Goal: Find specific page/section: Find specific page/section

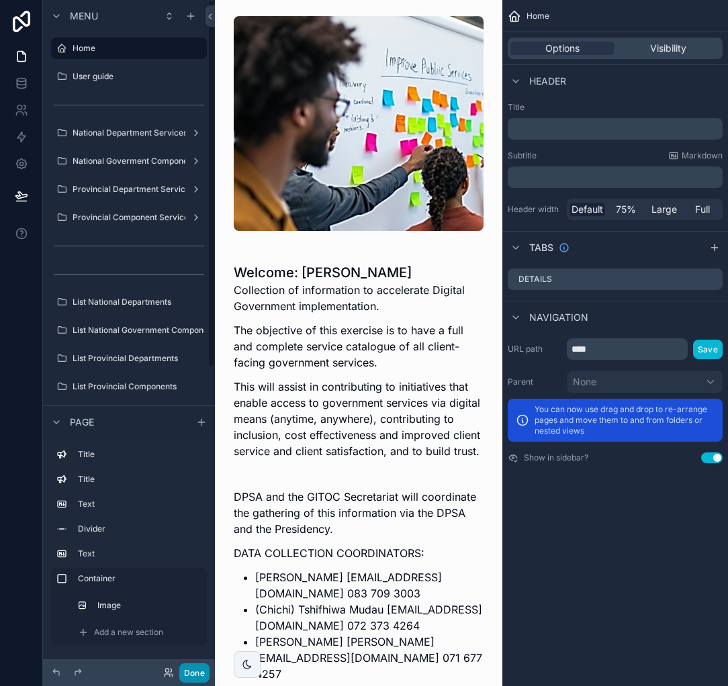
click at [199, 671] on button "Done" at bounding box center [194, 672] width 30 height 19
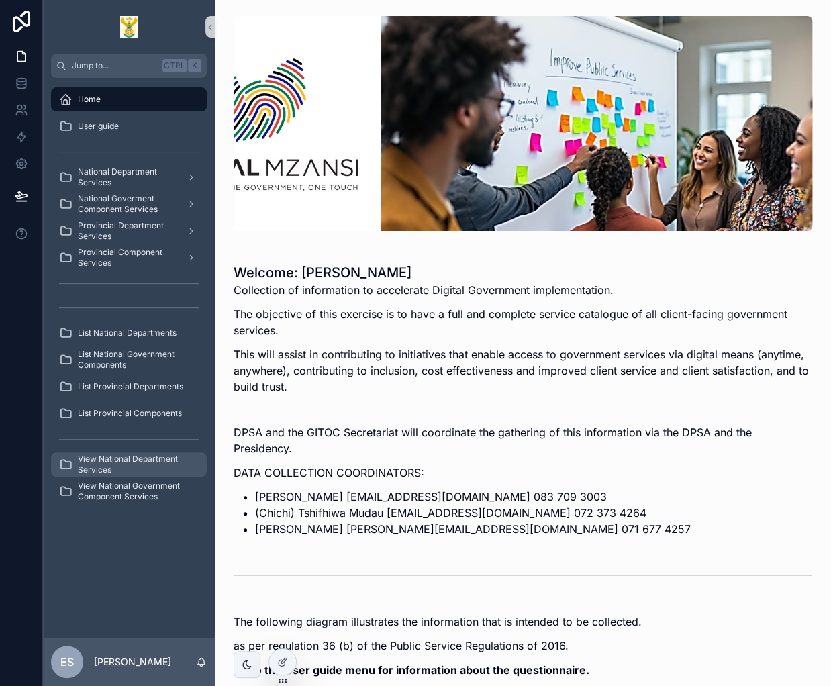
click at [126, 465] on span "View National Department Services" at bounding box center [135, 464] width 115 height 21
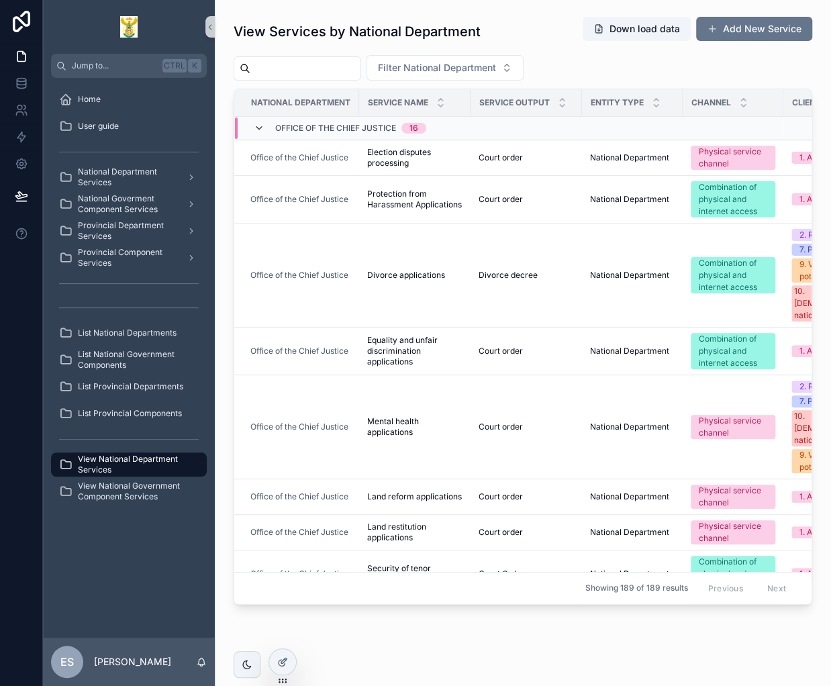
click at [260, 123] on icon "scrollable content" at bounding box center [259, 128] width 11 height 11
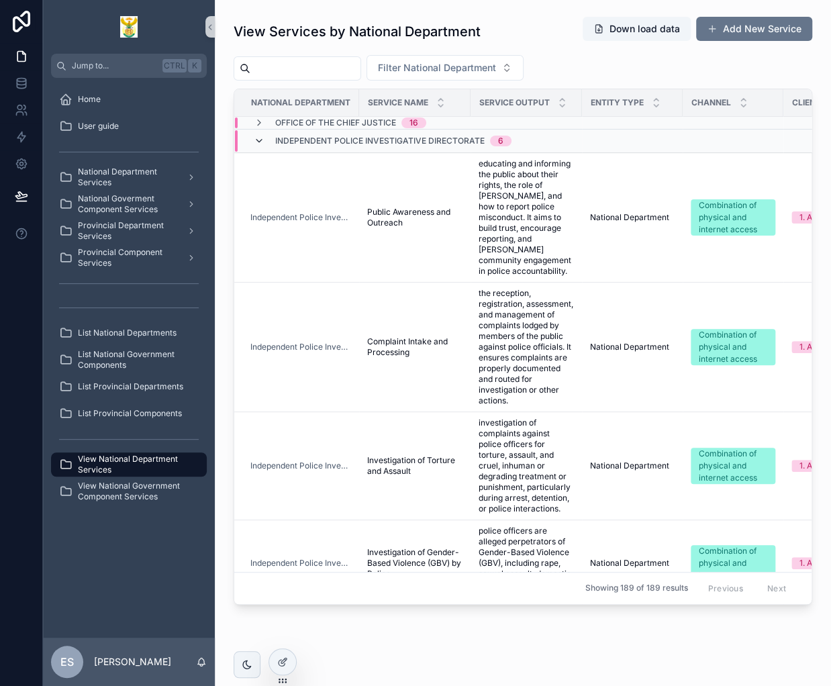
click at [260, 137] on icon "scrollable content" at bounding box center [259, 141] width 11 height 11
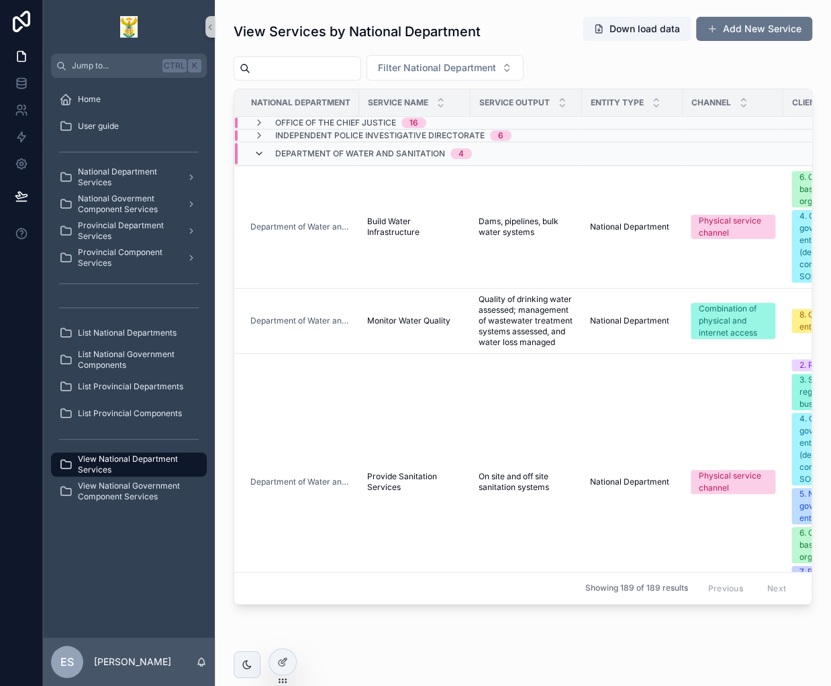
click at [258, 150] on icon "scrollable content" at bounding box center [259, 153] width 11 height 11
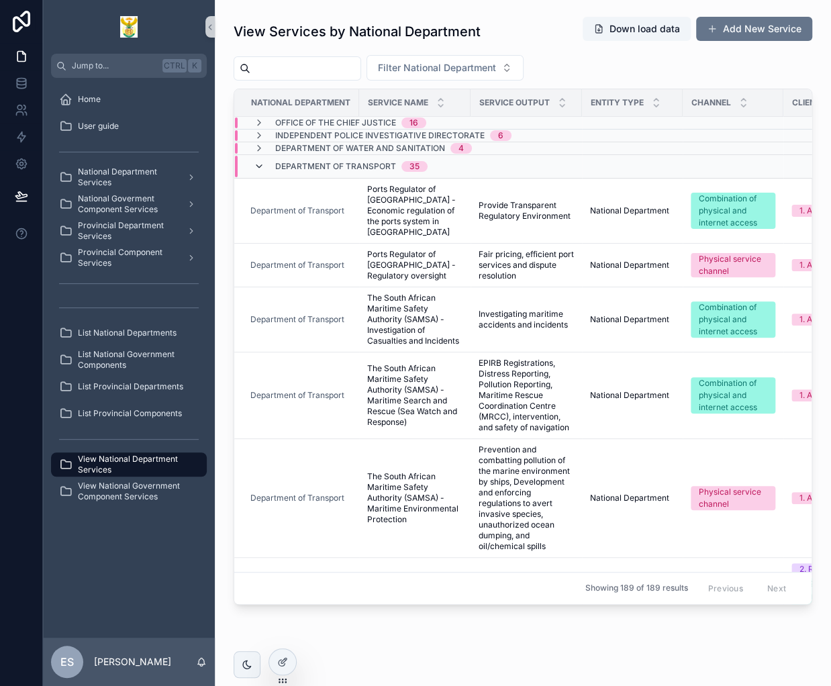
click at [259, 161] on icon "scrollable content" at bounding box center [259, 166] width 11 height 11
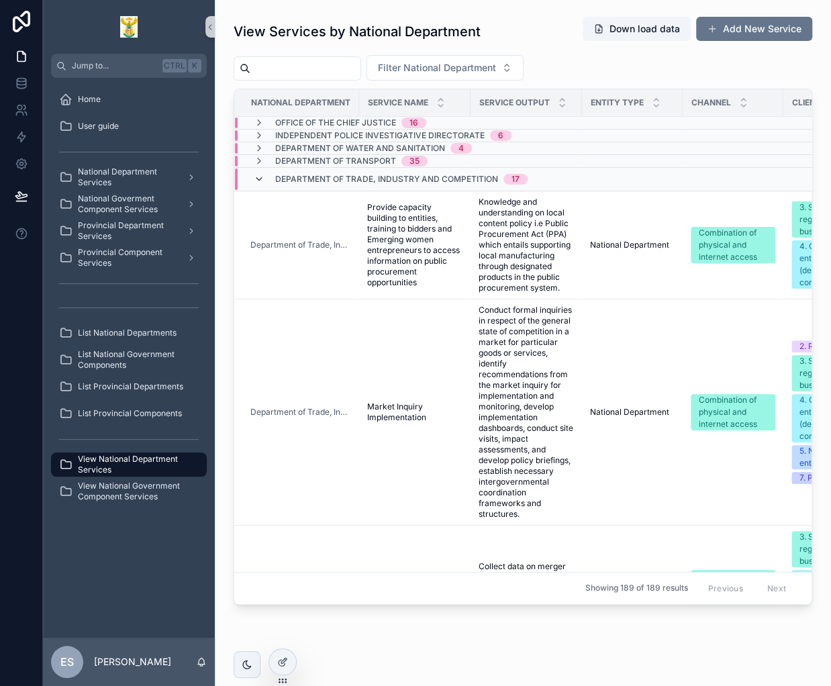
click at [262, 177] on icon "scrollable content" at bounding box center [259, 179] width 11 height 11
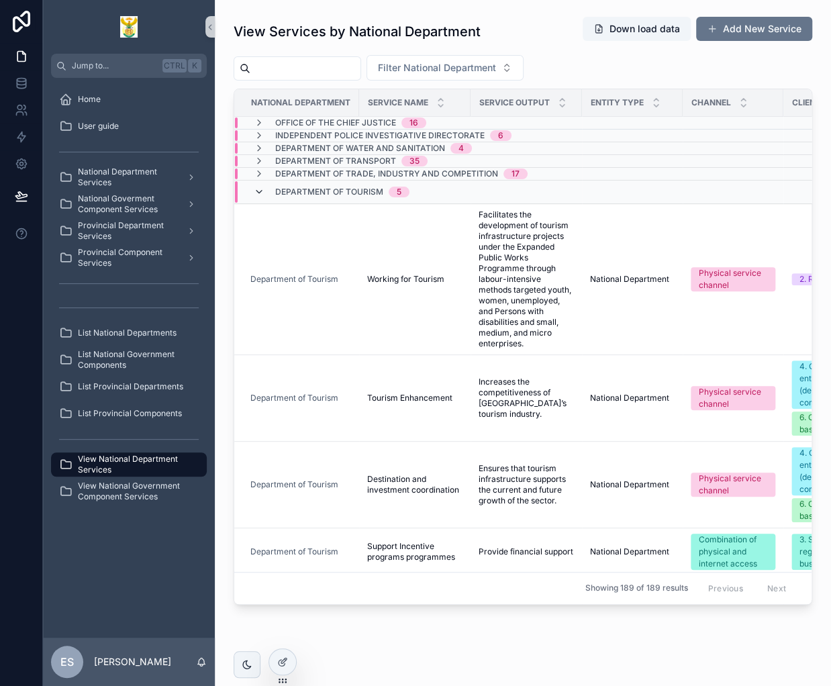
click at [260, 188] on icon "scrollable content" at bounding box center [259, 192] width 11 height 11
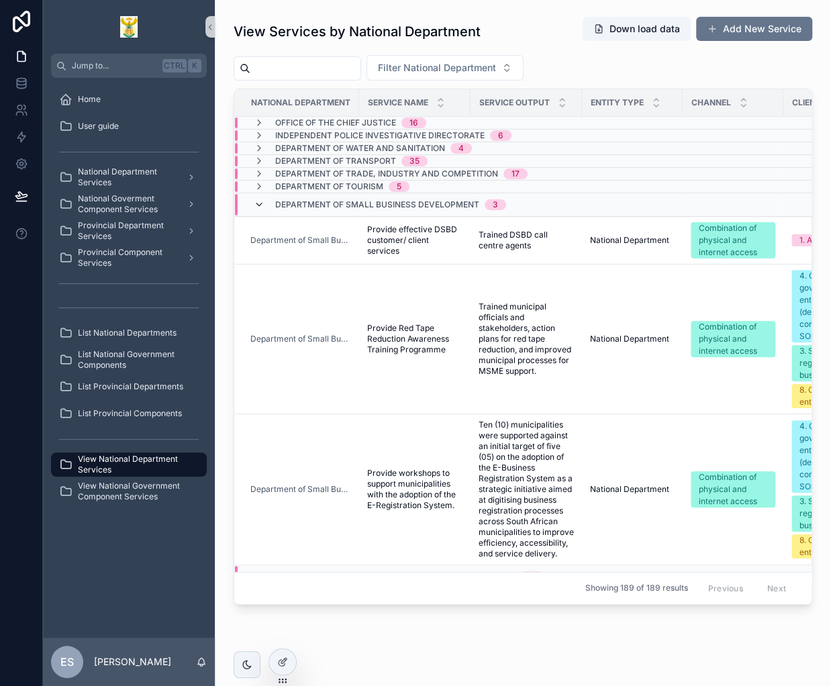
click at [260, 203] on icon "scrollable content" at bounding box center [259, 204] width 11 height 11
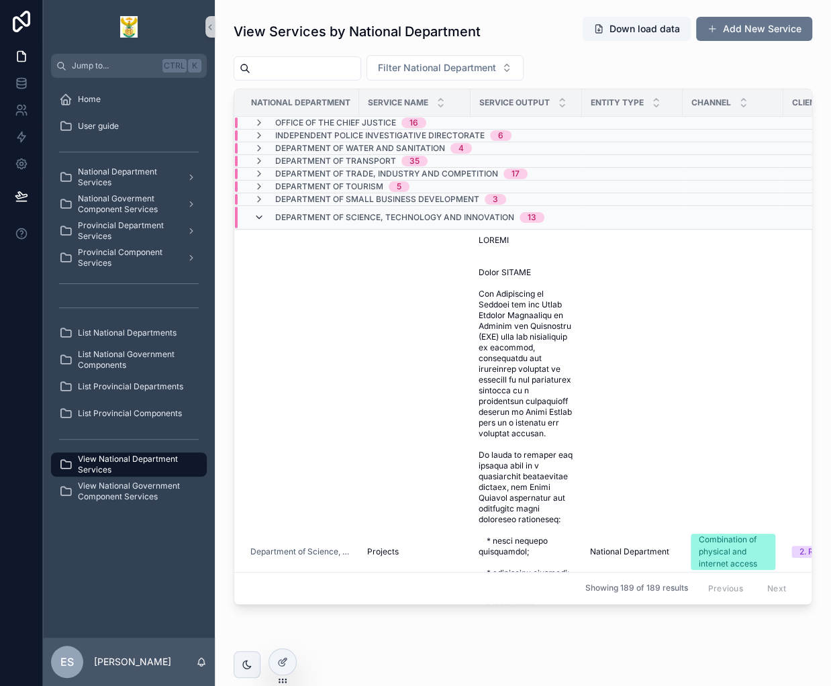
click at [262, 215] on icon "scrollable content" at bounding box center [259, 217] width 11 height 11
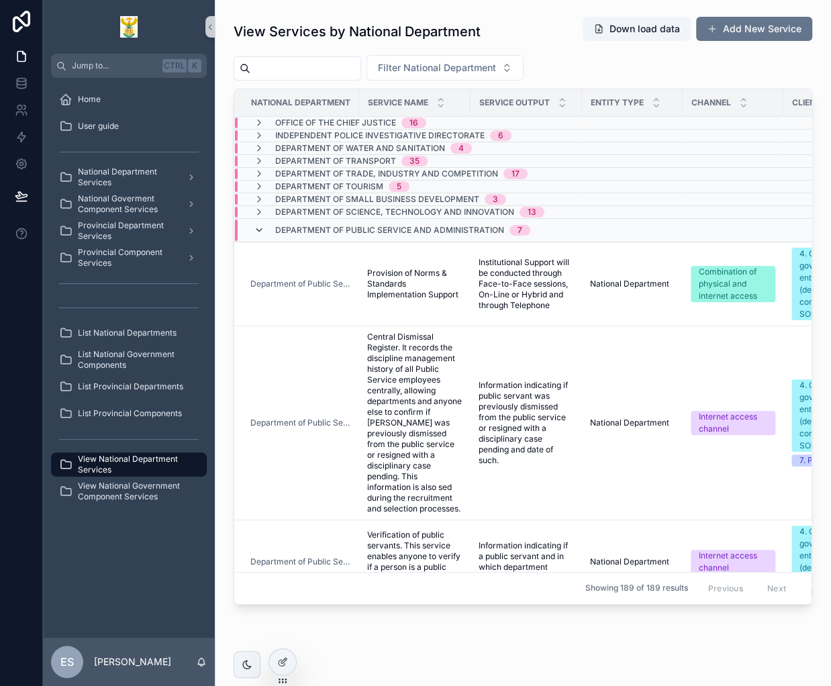
click at [256, 230] on icon "scrollable content" at bounding box center [259, 230] width 11 height 11
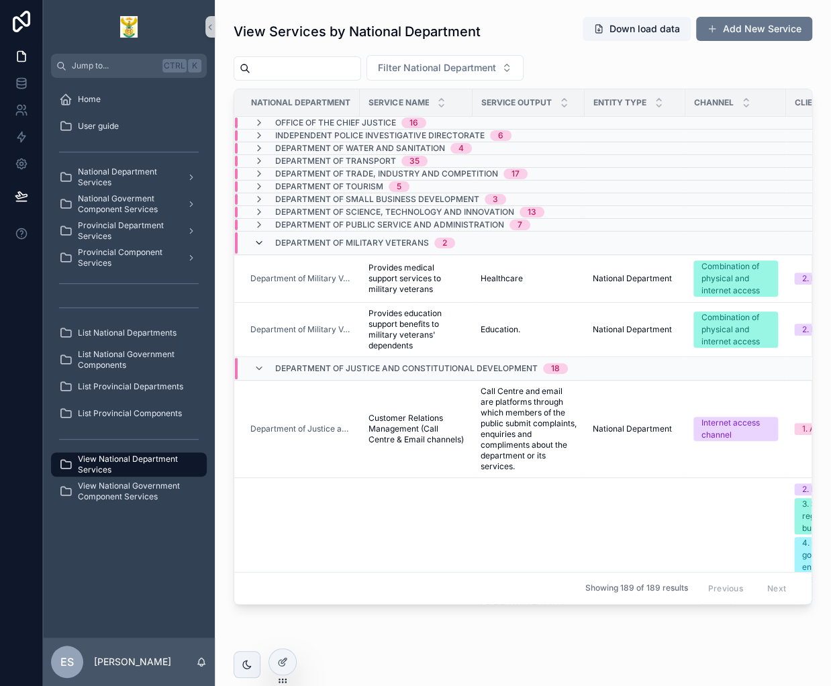
click at [258, 238] on icon "scrollable content" at bounding box center [259, 243] width 11 height 11
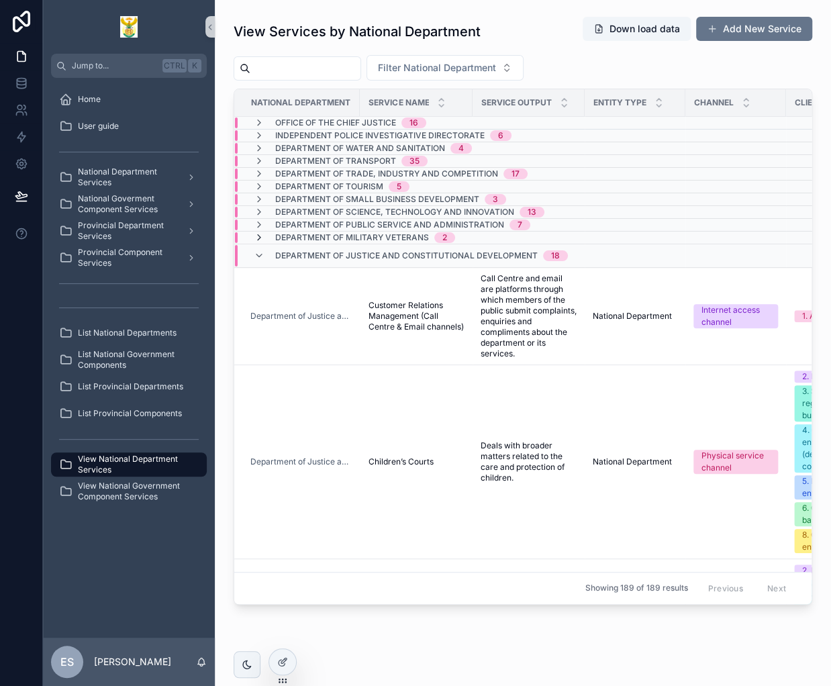
click at [260, 235] on icon "scrollable content" at bounding box center [259, 237] width 11 height 11
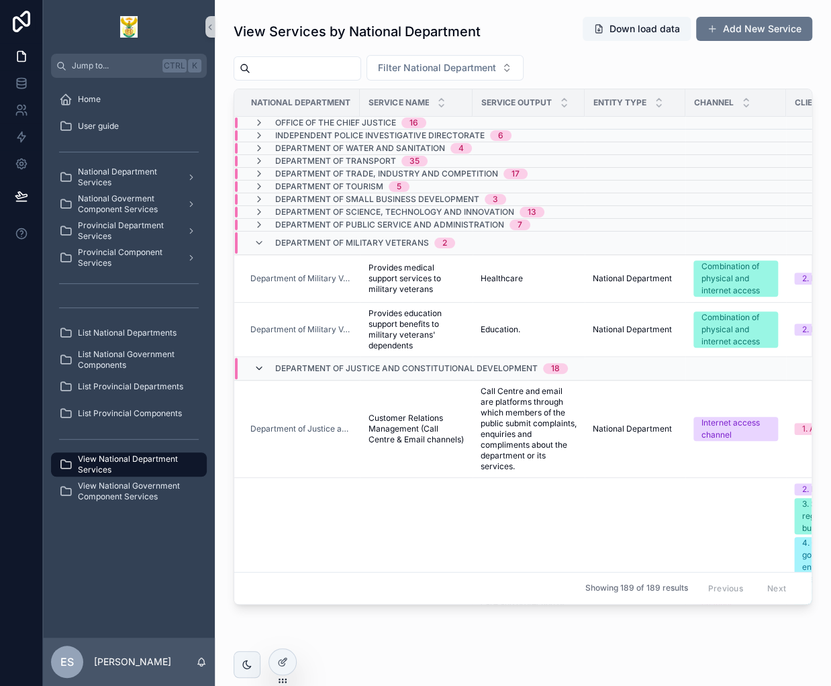
click at [259, 365] on icon "scrollable content" at bounding box center [259, 368] width 11 height 11
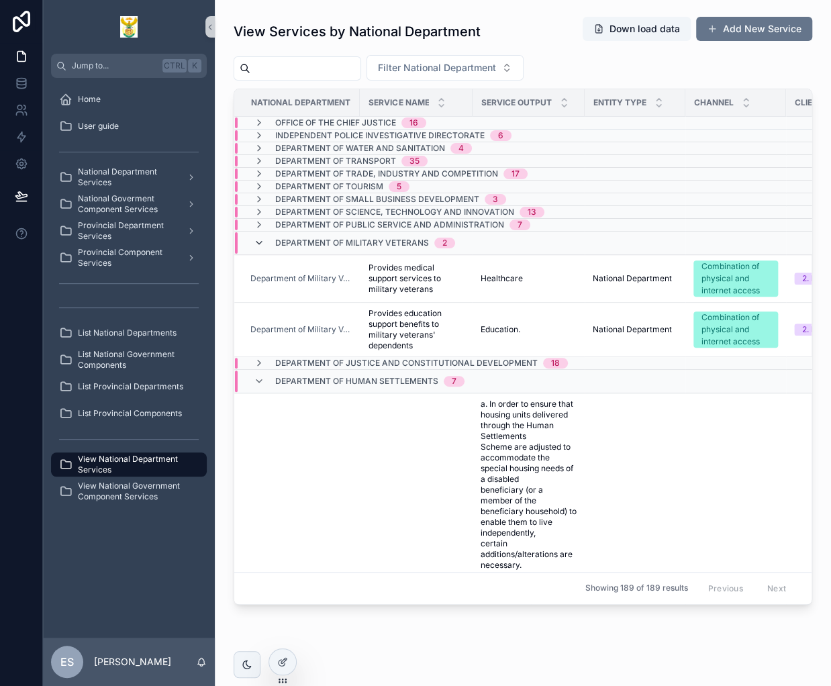
click at [261, 242] on icon "scrollable content" at bounding box center [259, 243] width 11 height 11
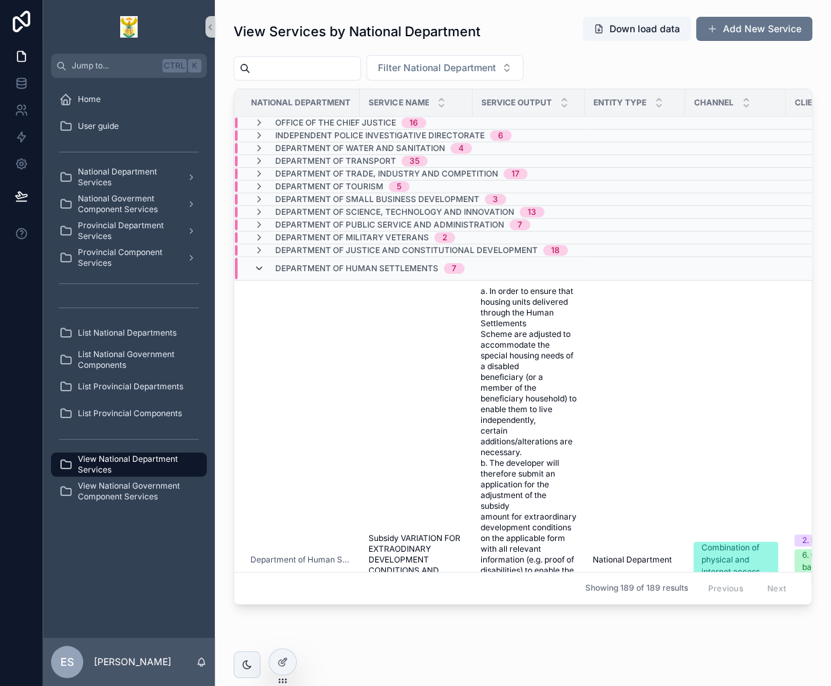
click at [260, 268] on icon "scrollable content" at bounding box center [259, 268] width 11 height 11
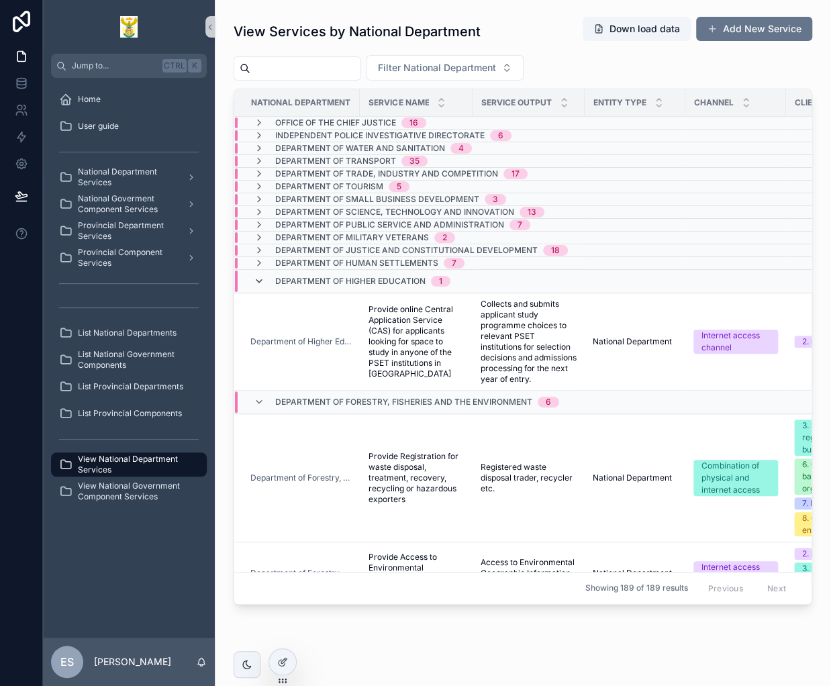
click at [258, 277] on icon "scrollable content" at bounding box center [259, 281] width 11 height 11
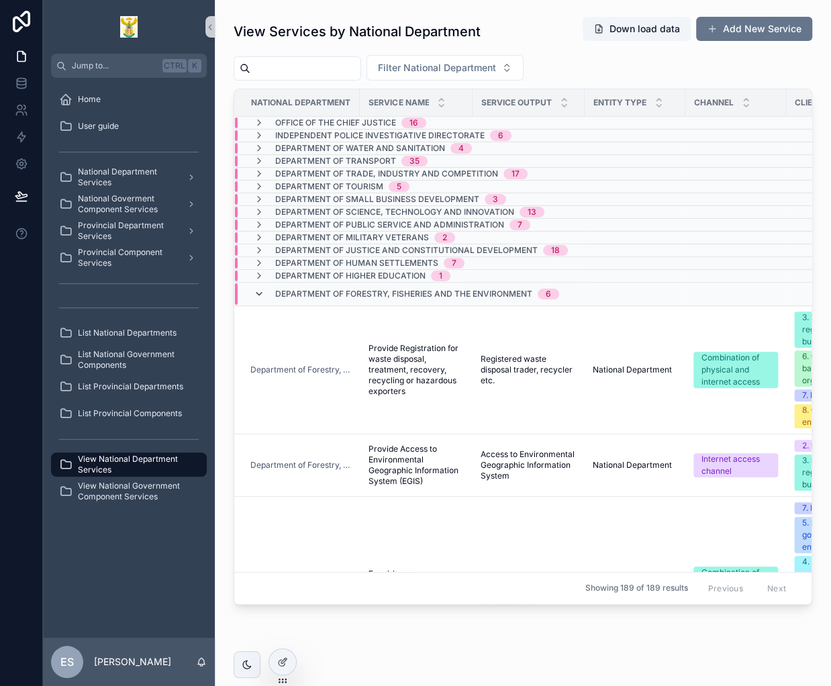
click at [255, 294] on icon "scrollable content" at bounding box center [259, 294] width 11 height 11
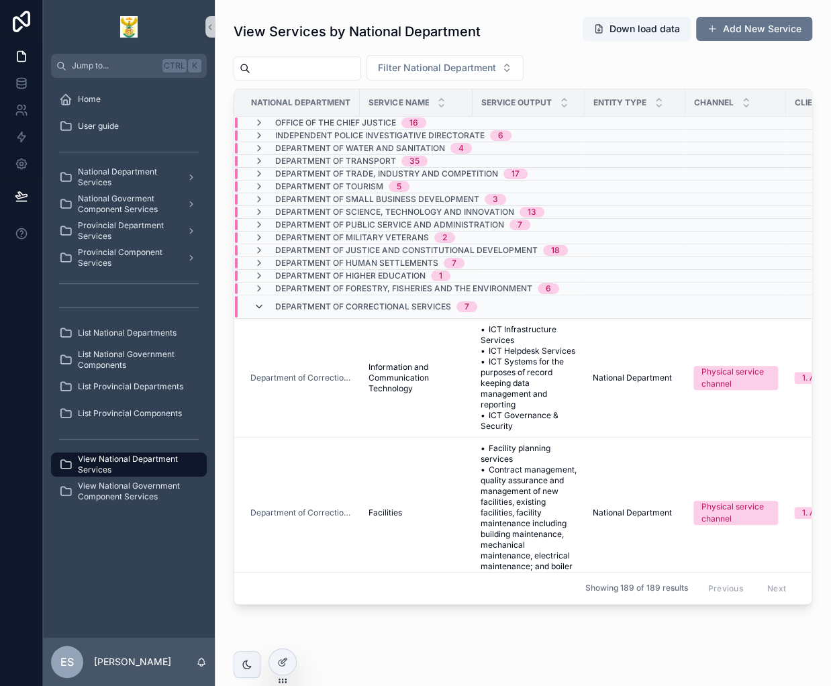
click at [258, 305] on icon "scrollable content" at bounding box center [259, 306] width 11 height 11
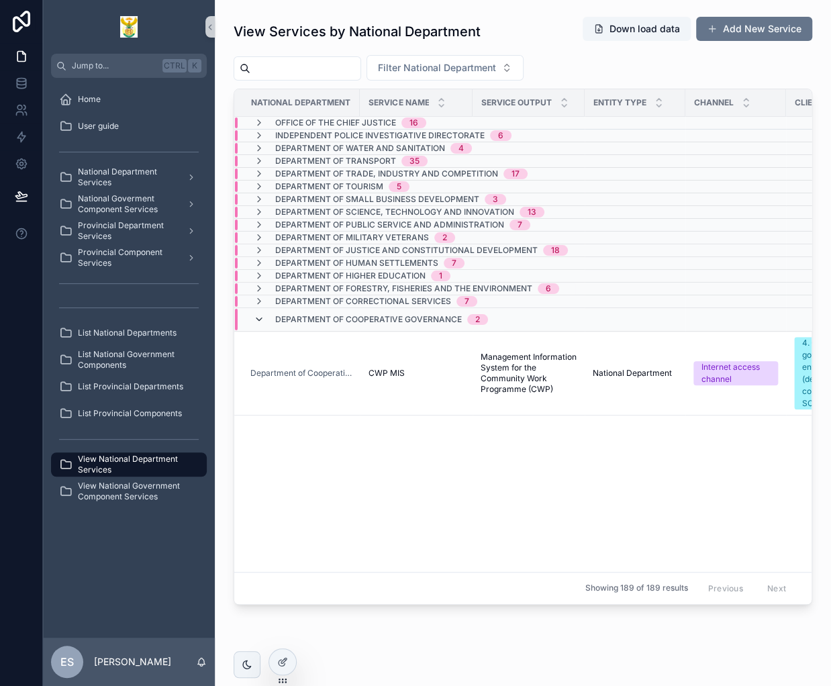
click at [258, 319] on icon "scrollable content" at bounding box center [259, 319] width 11 height 11
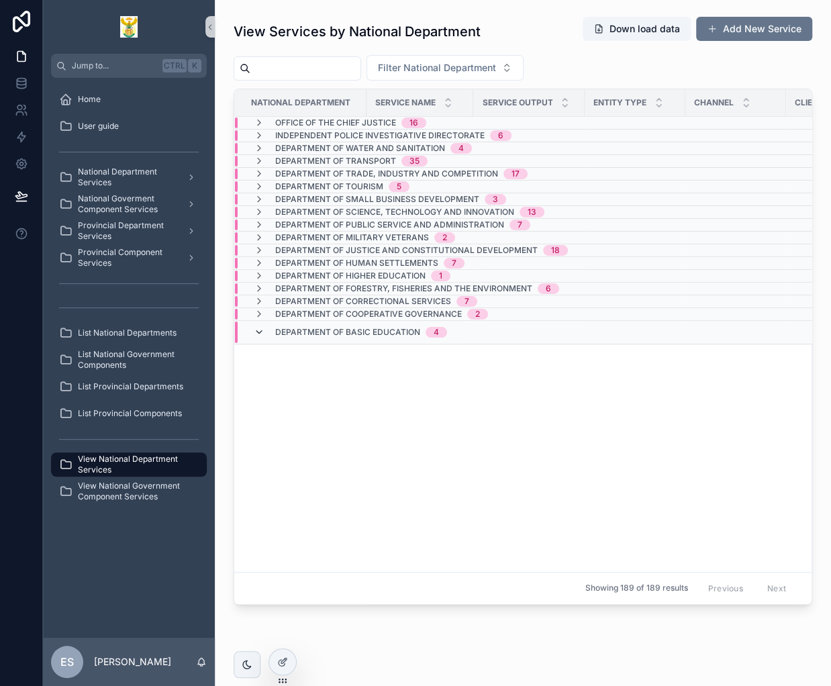
click at [258, 328] on icon "scrollable content" at bounding box center [259, 332] width 11 height 11
click at [111, 224] on span "Provincial Department Services" at bounding box center [127, 230] width 98 height 21
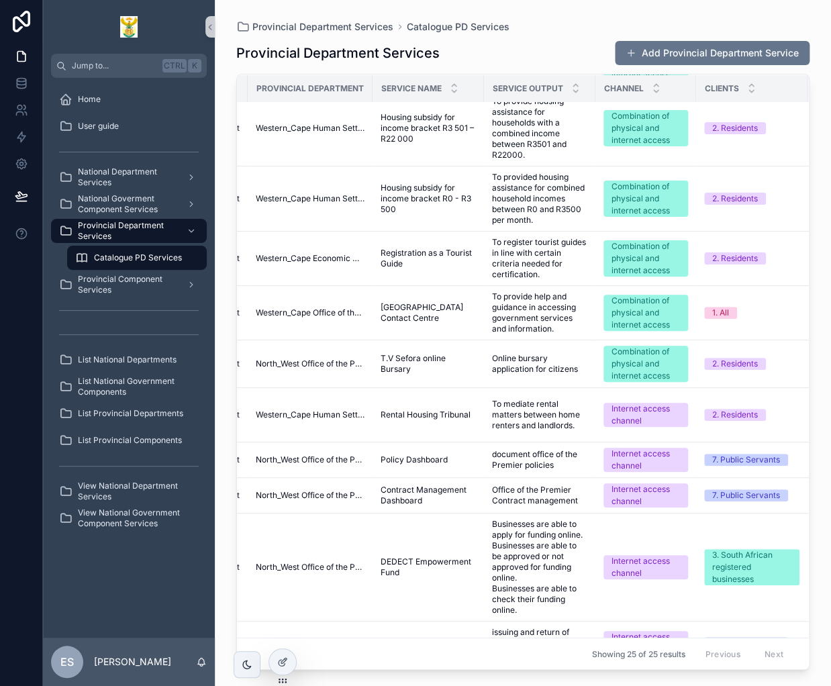
scroll to position [1098, 0]
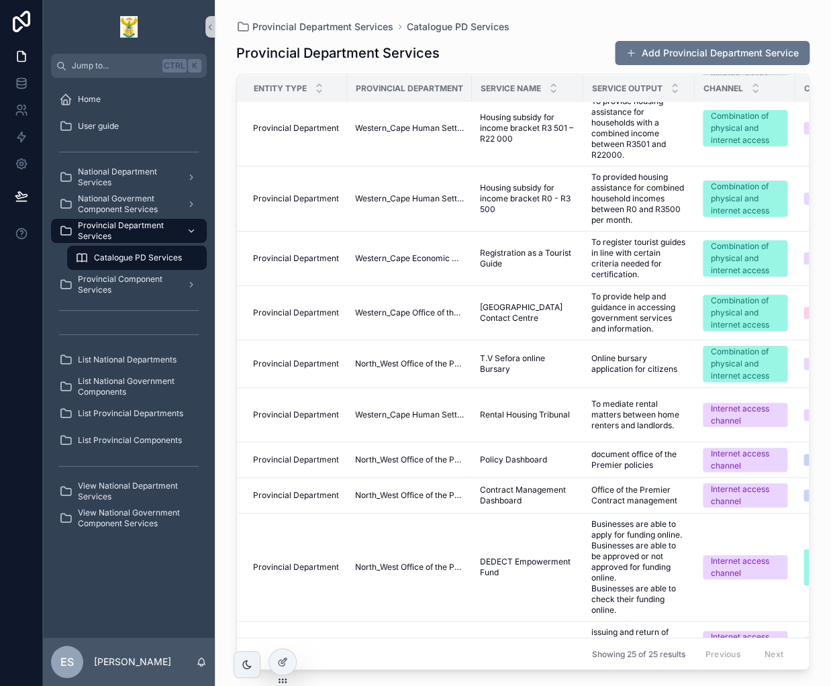
click at [188, 231] on icon "scrollable content" at bounding box center [191, 230] width 9 height 9
